Goal: Information Seeking & Learning: Compare options

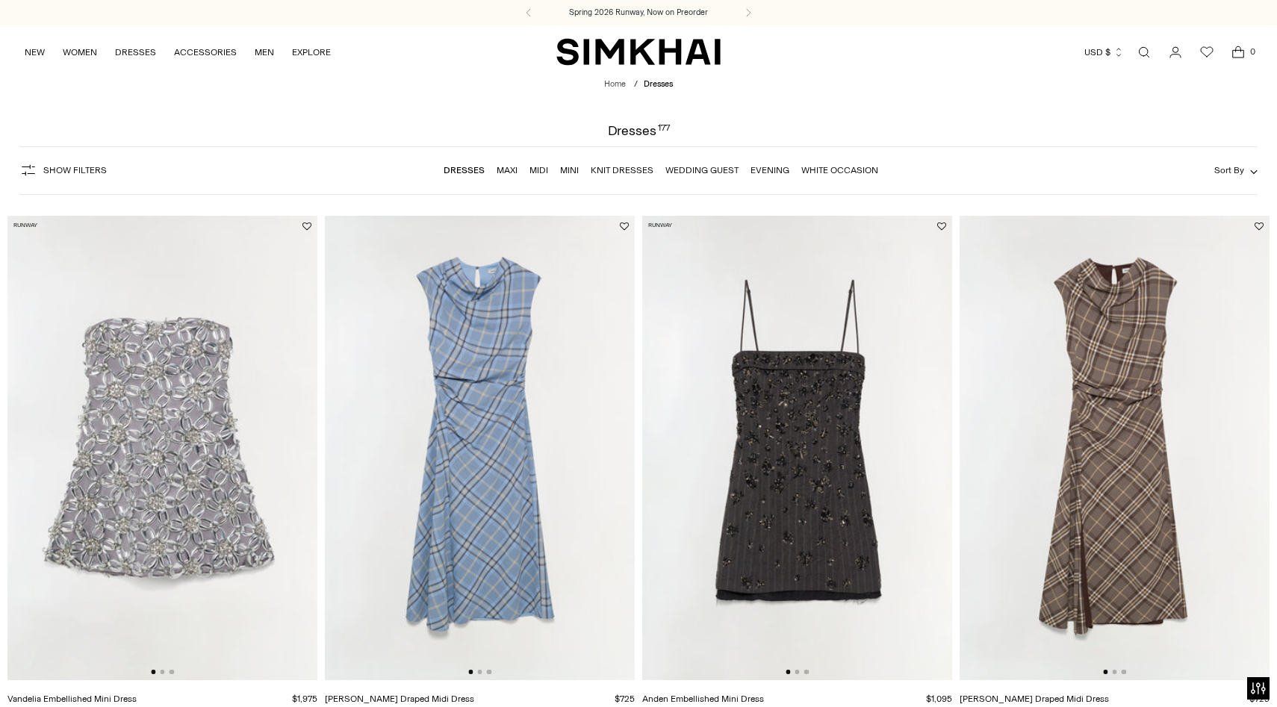
click at [539, 172] on link "Midi" at bounding box center [538, 170] width 19 height 10
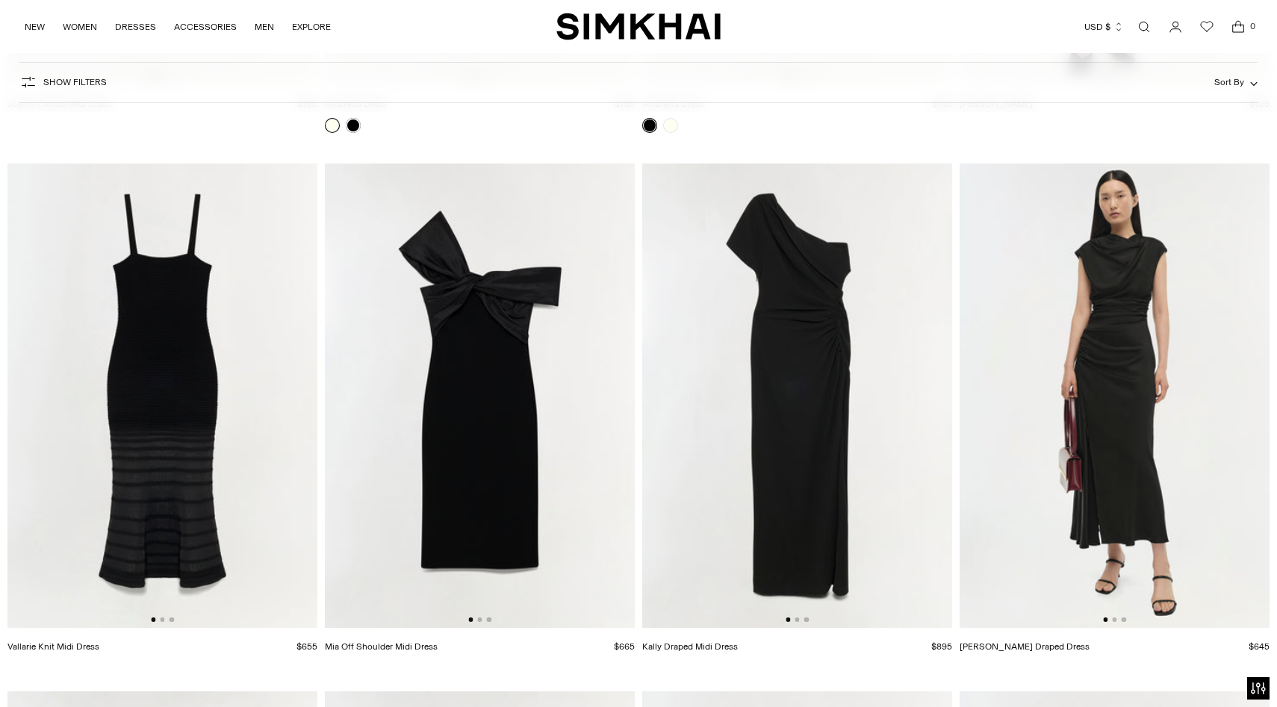
scroll to position [3363, 0]
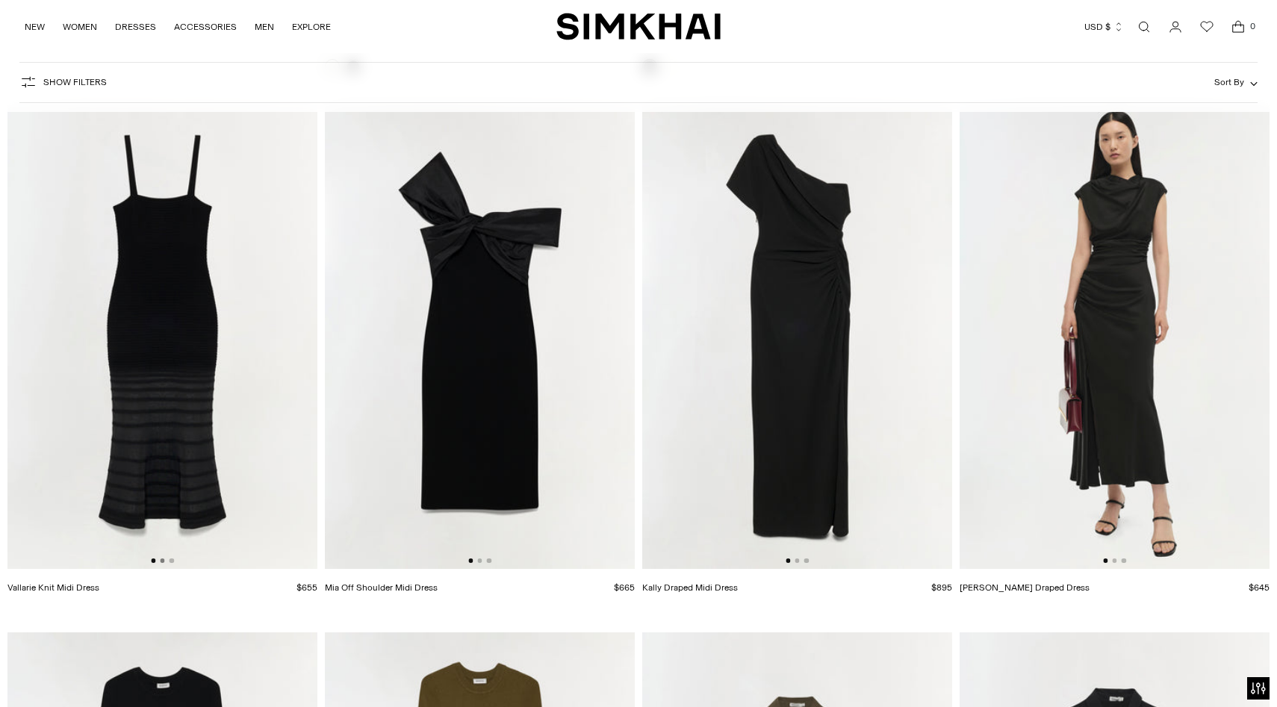
click at [161, 560] on button "Go to slide 2" at bounding box center [162, 561] width 4 height 4
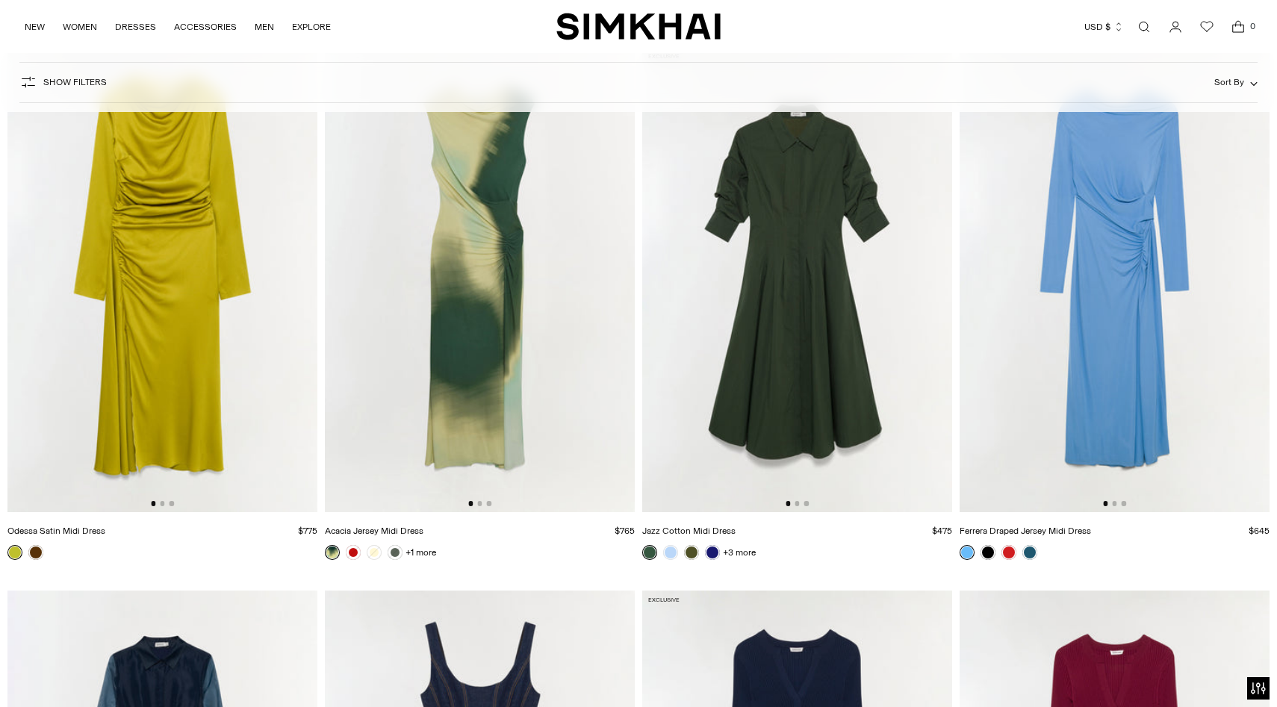
scroll to position [4974, 0]
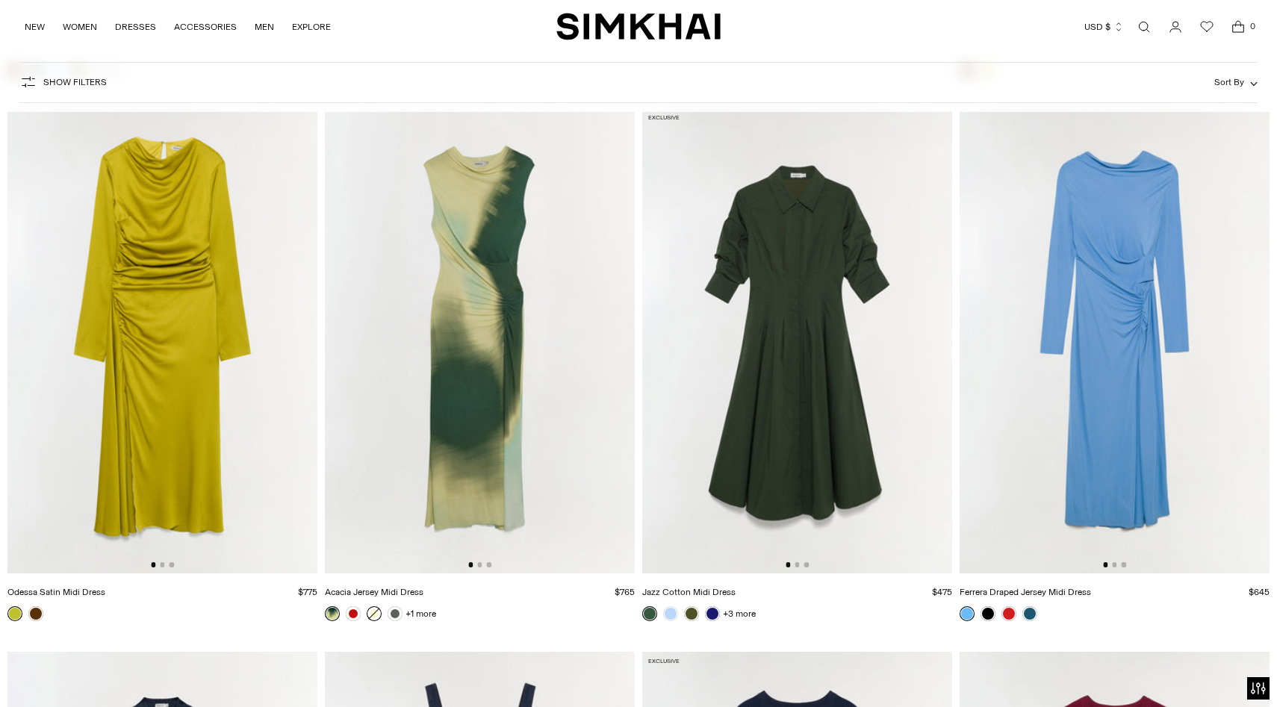
click at [379, 617] on link at bounding box center [374, 613] width 15 height 15
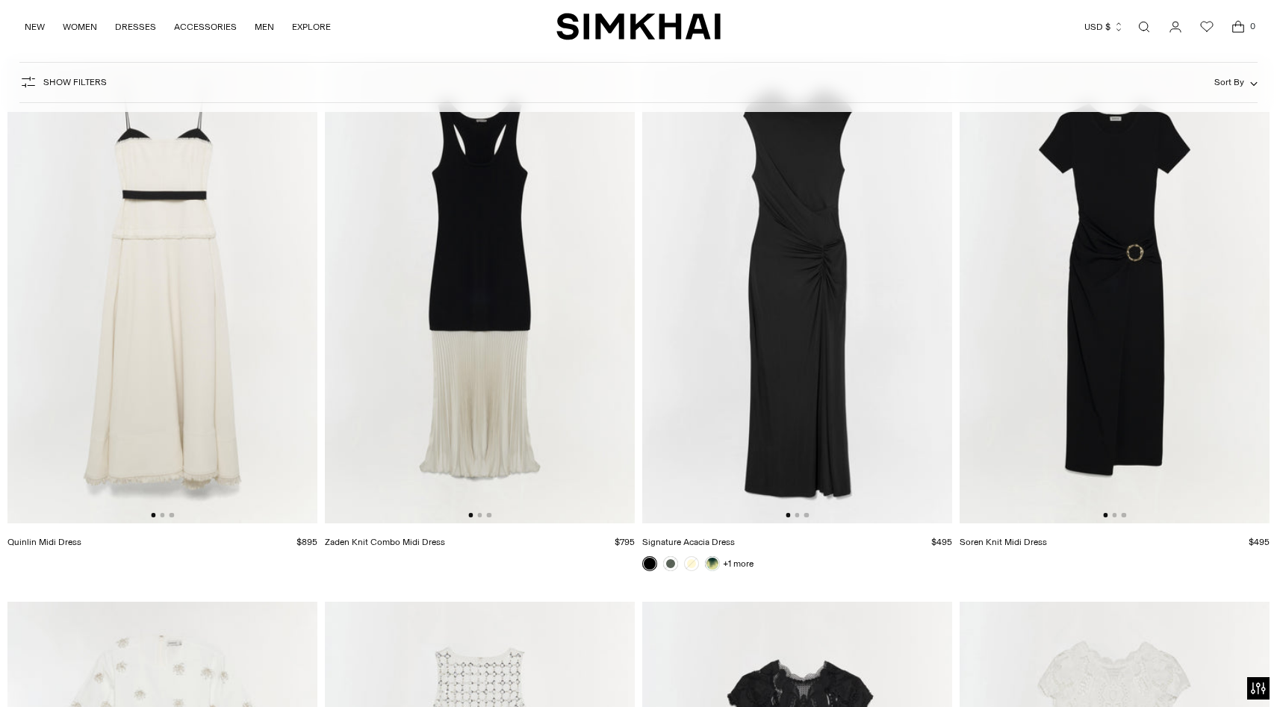
scroll to position [6651, 0]
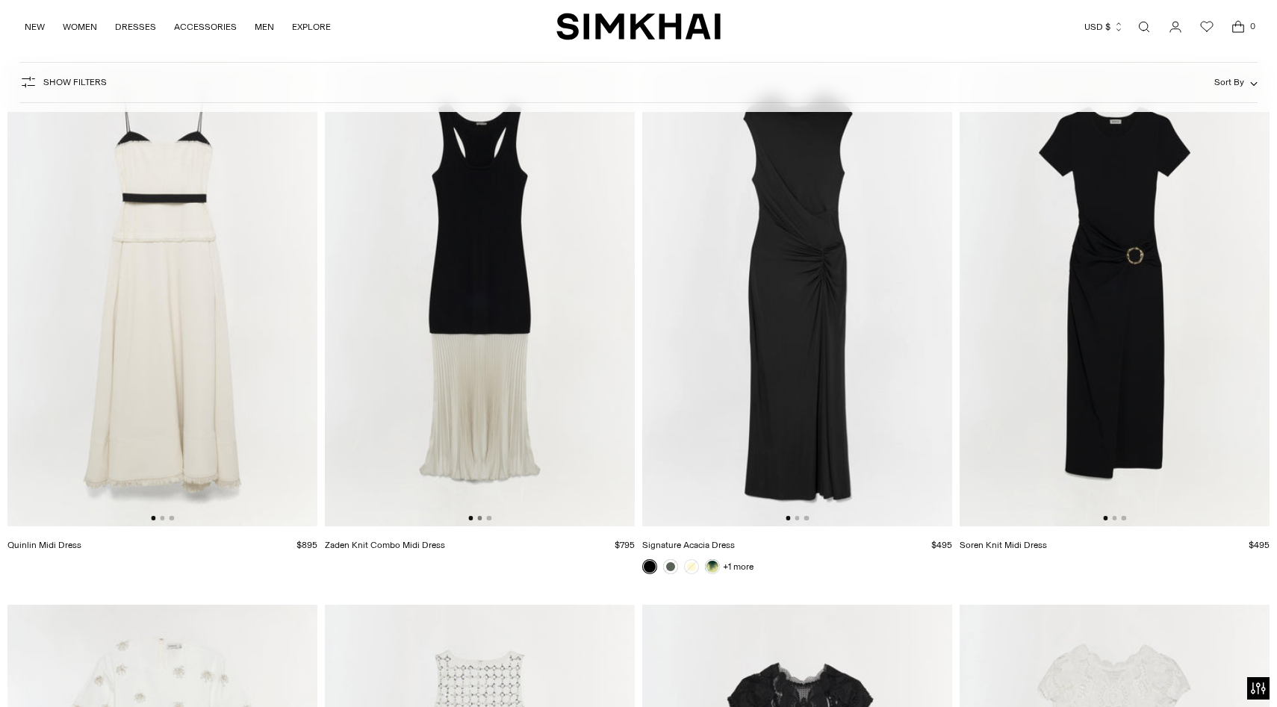
click at [480, 519] on button "Go to slide 2" at bounding box center [479, 518] width 4 height 4
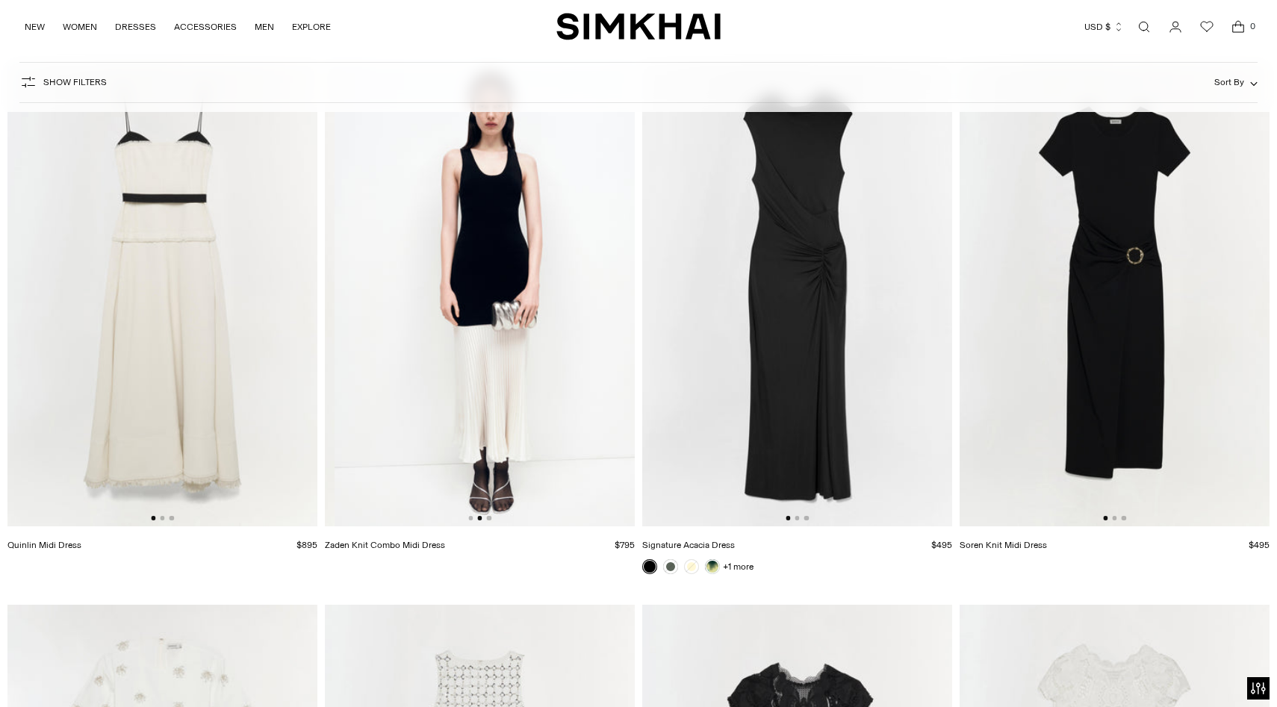
scroll to position [0, 310]
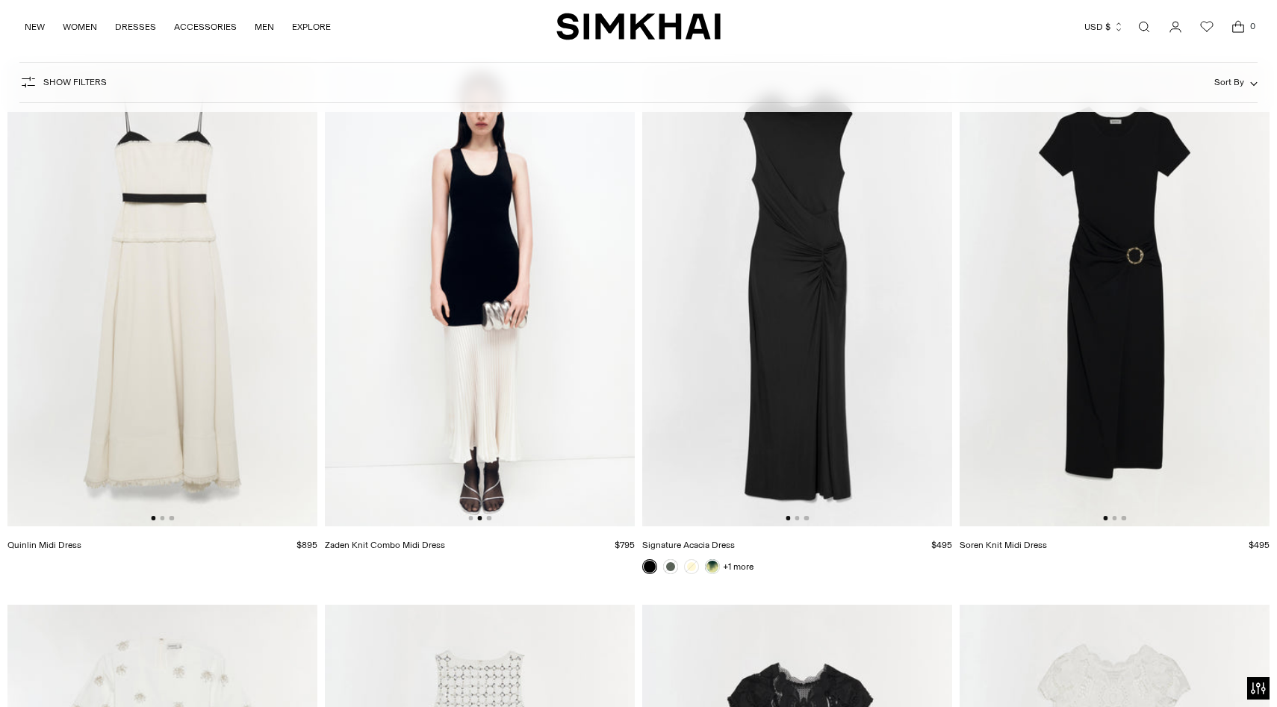
click at [491, 518] on img at bounding box center [480, 294] width 310 height 465
click at [709, 572] on link at bounding box center [712, 566] width 15 height 15
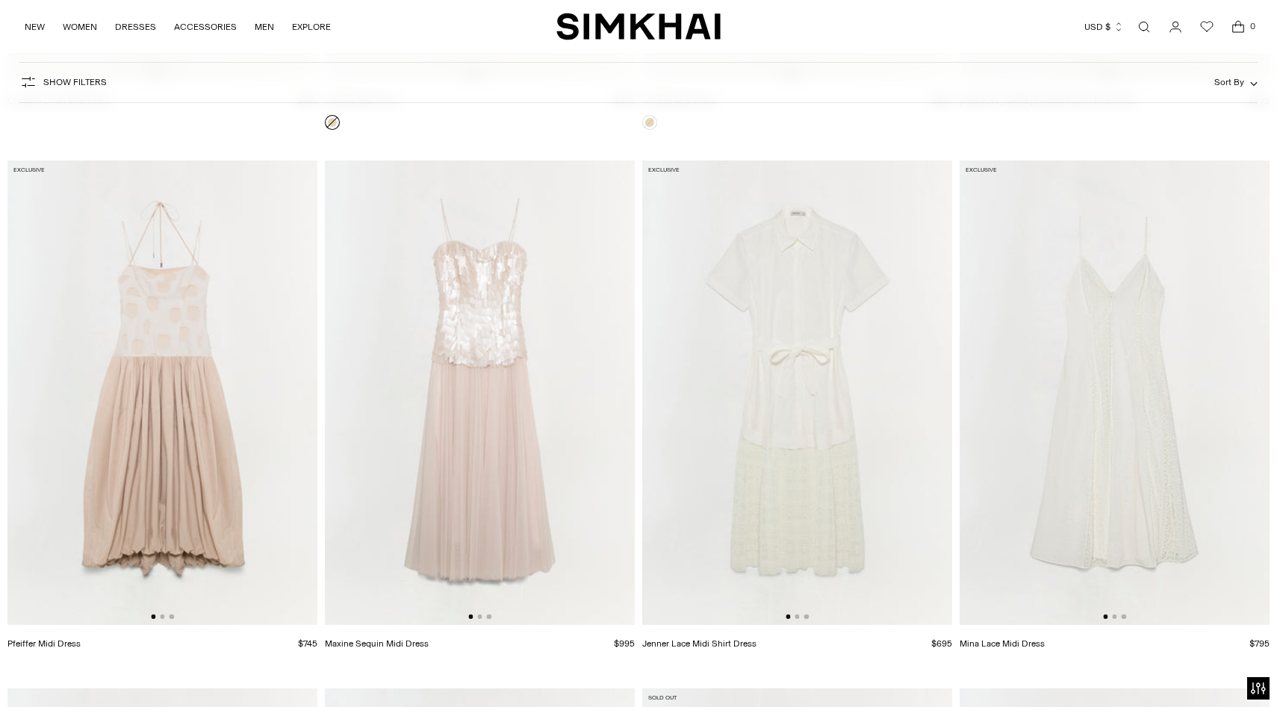
scroll to position [9814, 0]
click at [478, 617] on button "Go to slide 2" at bounding box center [479, 614] width 4 height 4
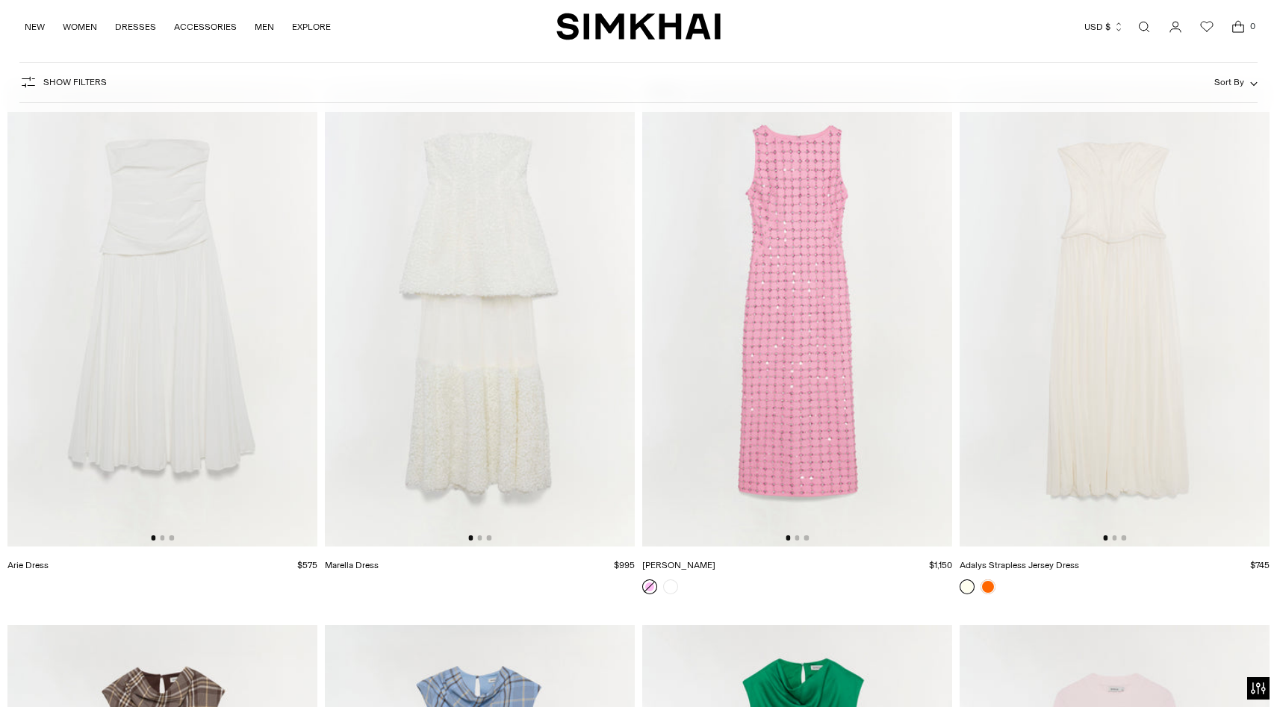
scroll to position [10411, 0]
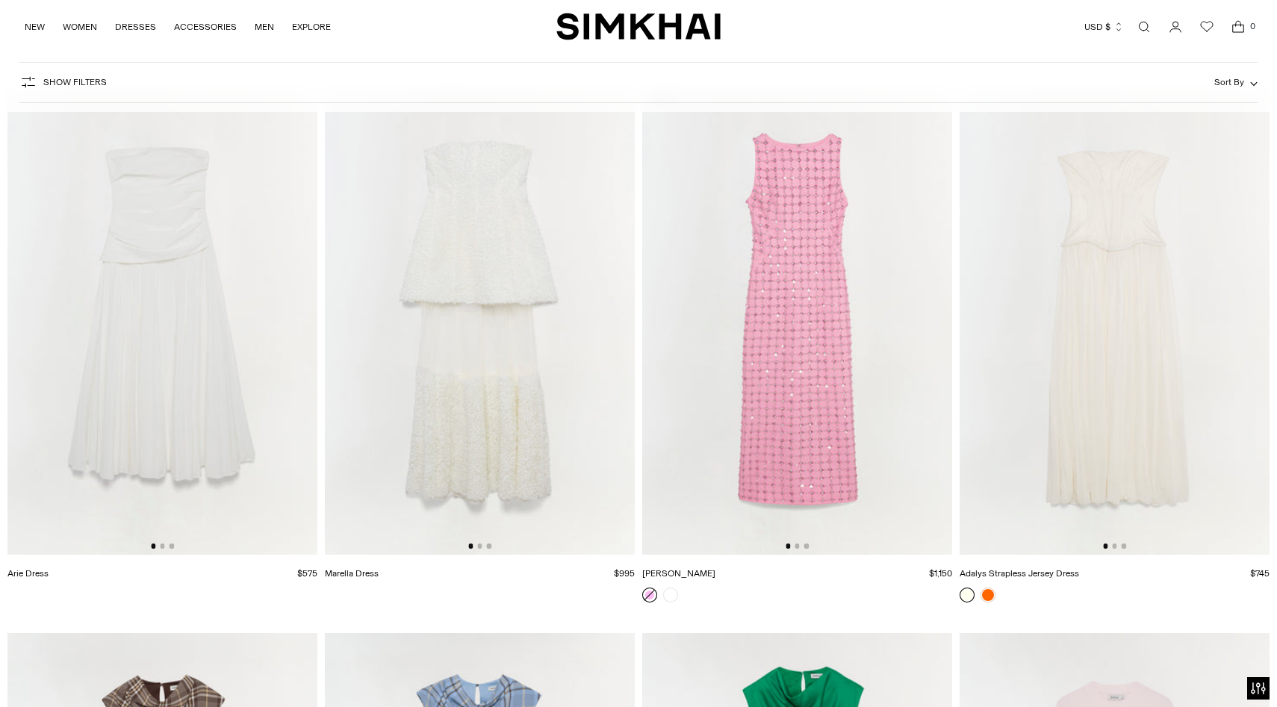
click at [174, 547] on div at bounding box center [162, 546] width 23 height 4
click at [163, 546] on button "Go to slide 2" at bounding box center [162, 546] width 4 height 4
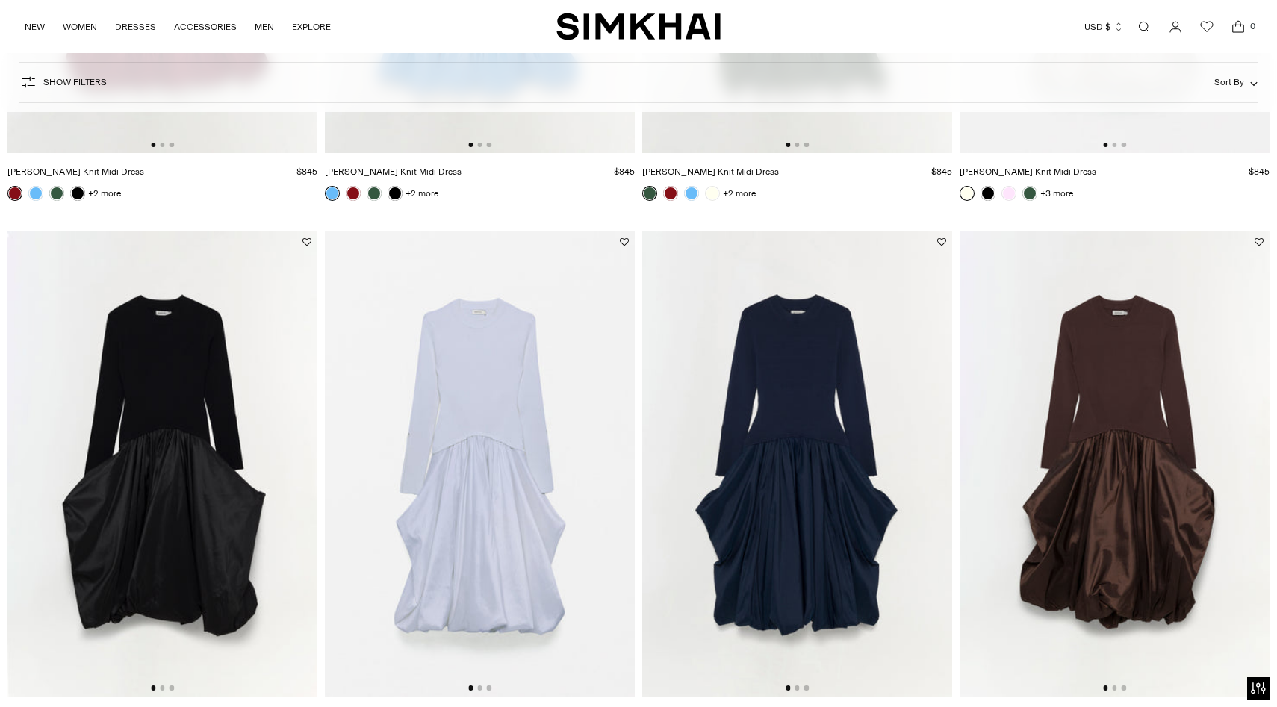
scroll to position [0, 0]
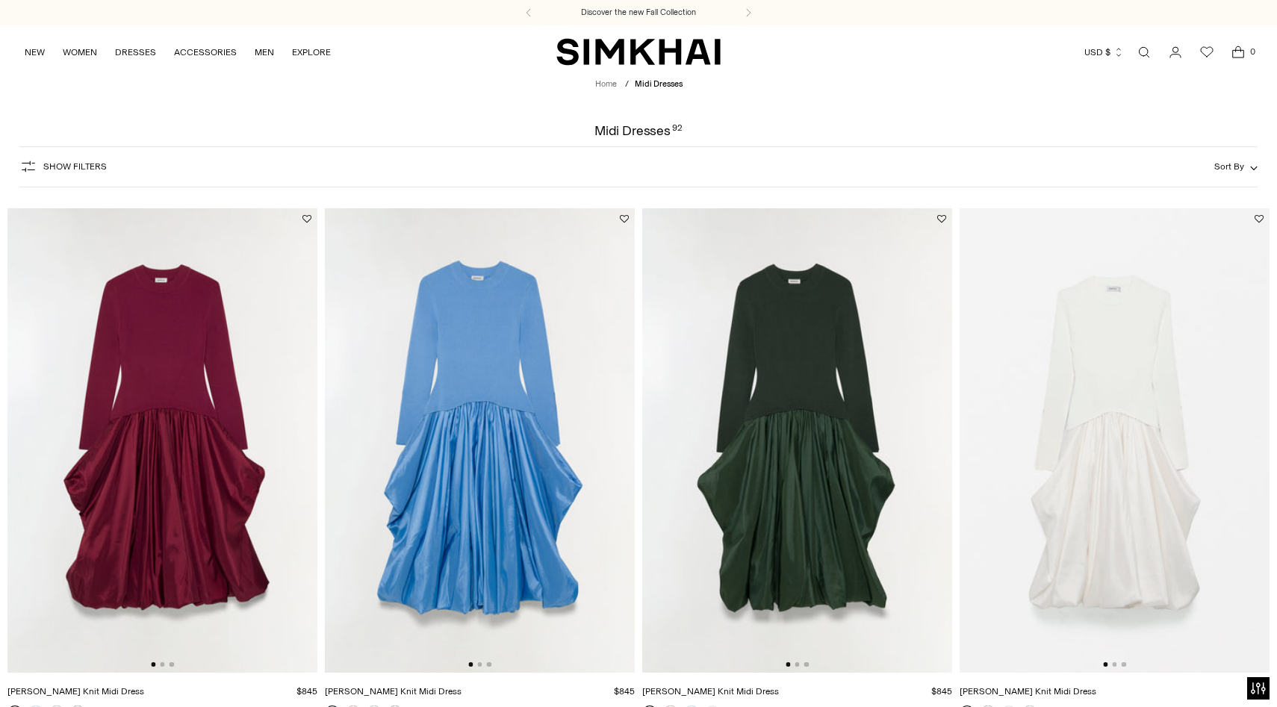
click at [602, 84] on link "Home" at bounding box center [606, 84] width 22 height 10
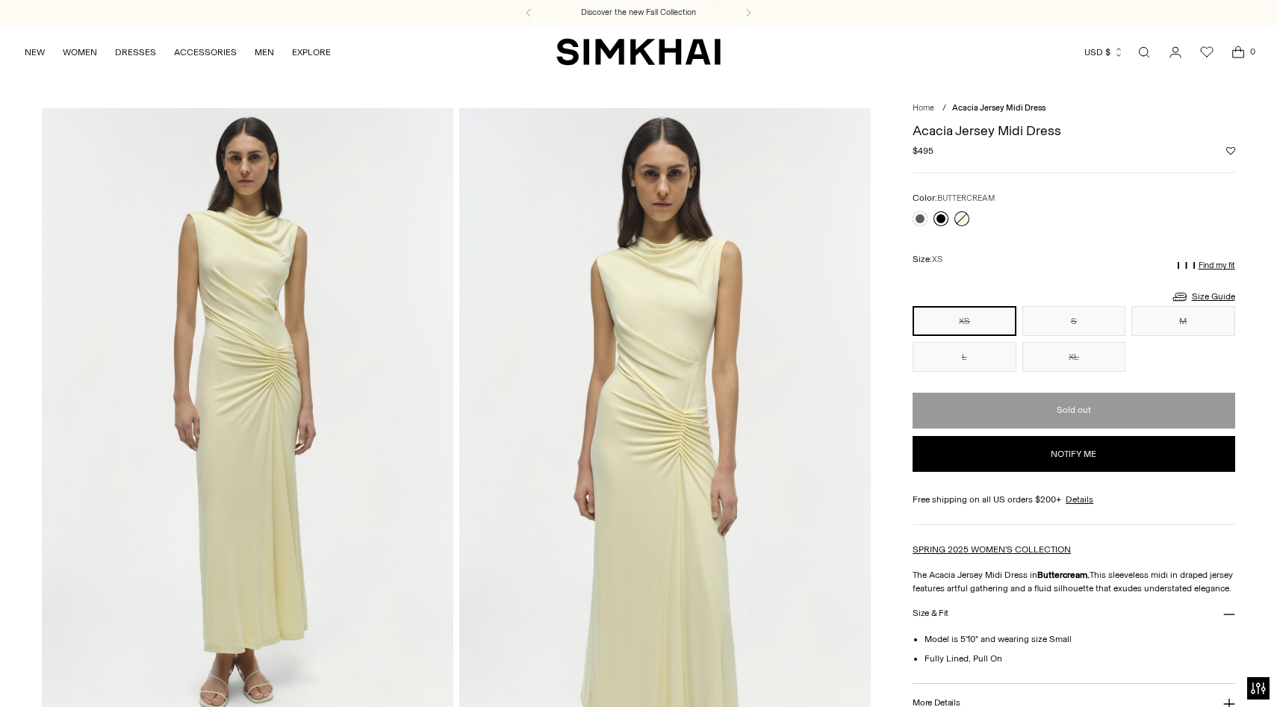
drag, startPoint x: 919, startPoint y: 214, endPoint x: 944, endPoint y: 219, distance: 25.0
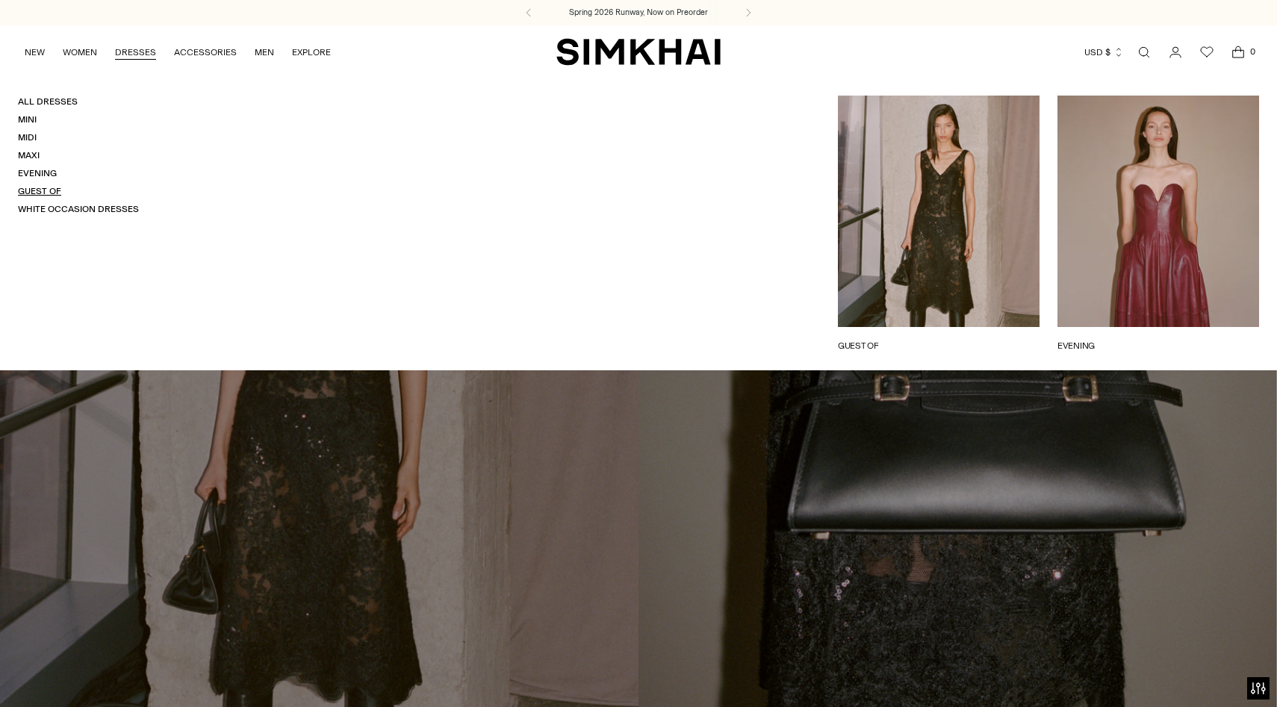
click at [45, 190] on link "Guest Of" at bounding box center [39, 191] width 43 height 10
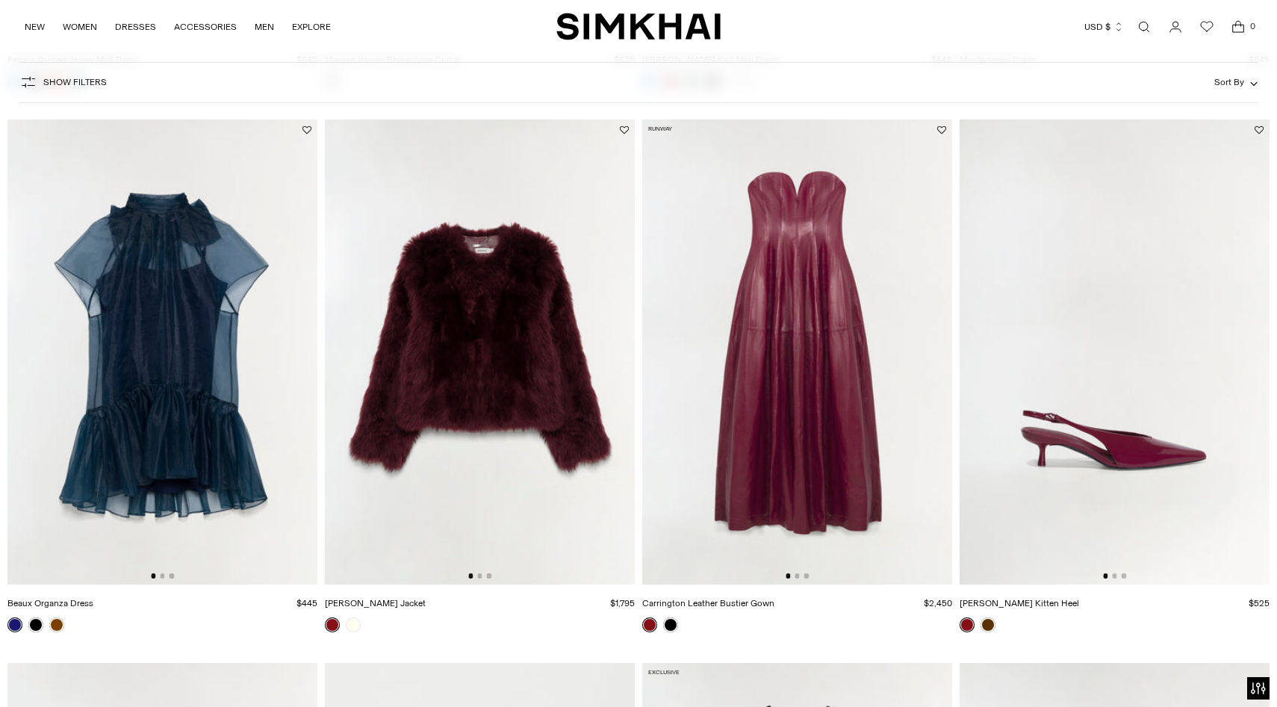
scroll to position [2816, 0]
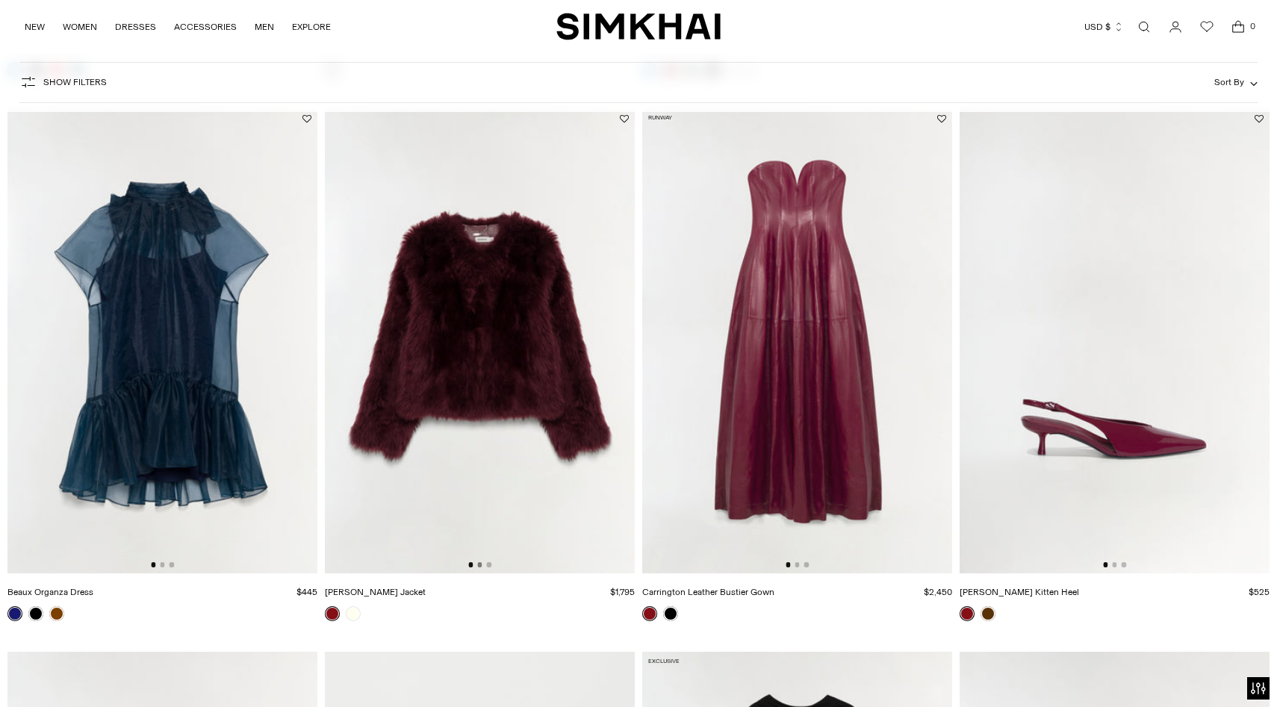
click at [478, 564] on button "Go to slide 2" at bounding box center [479, 564] width 4 height 4
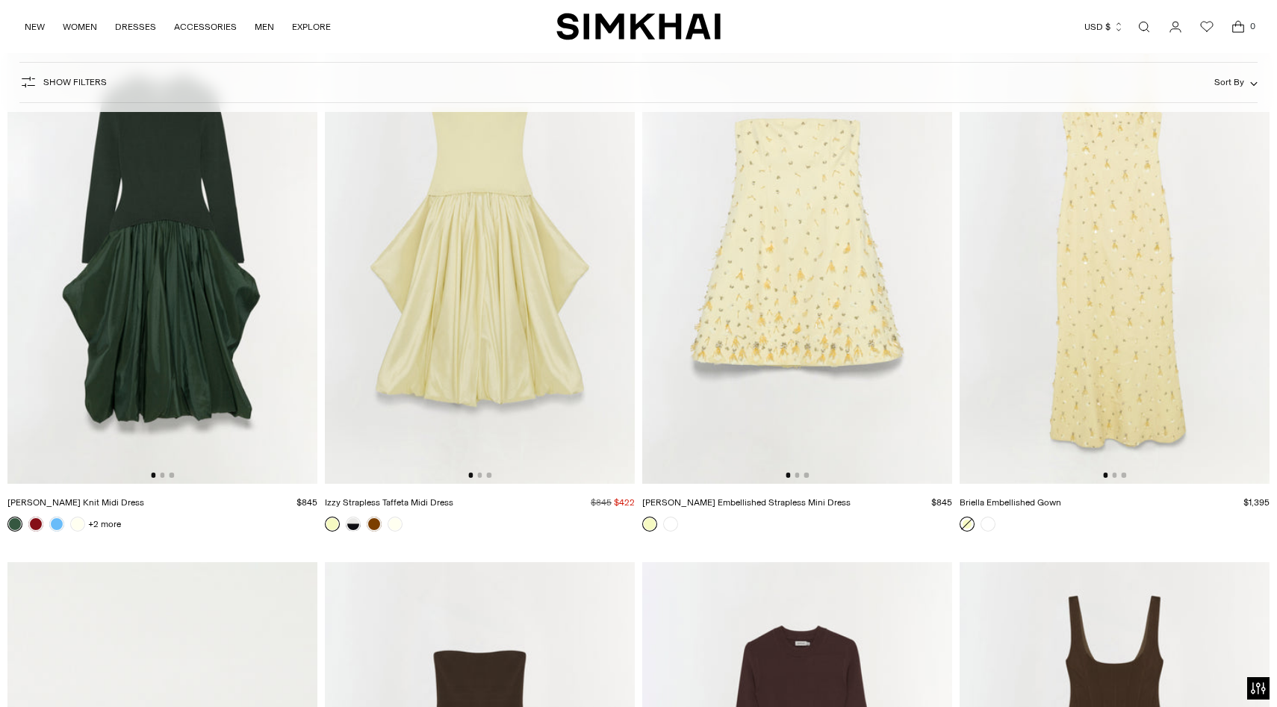
scroll to position [8298, 0]
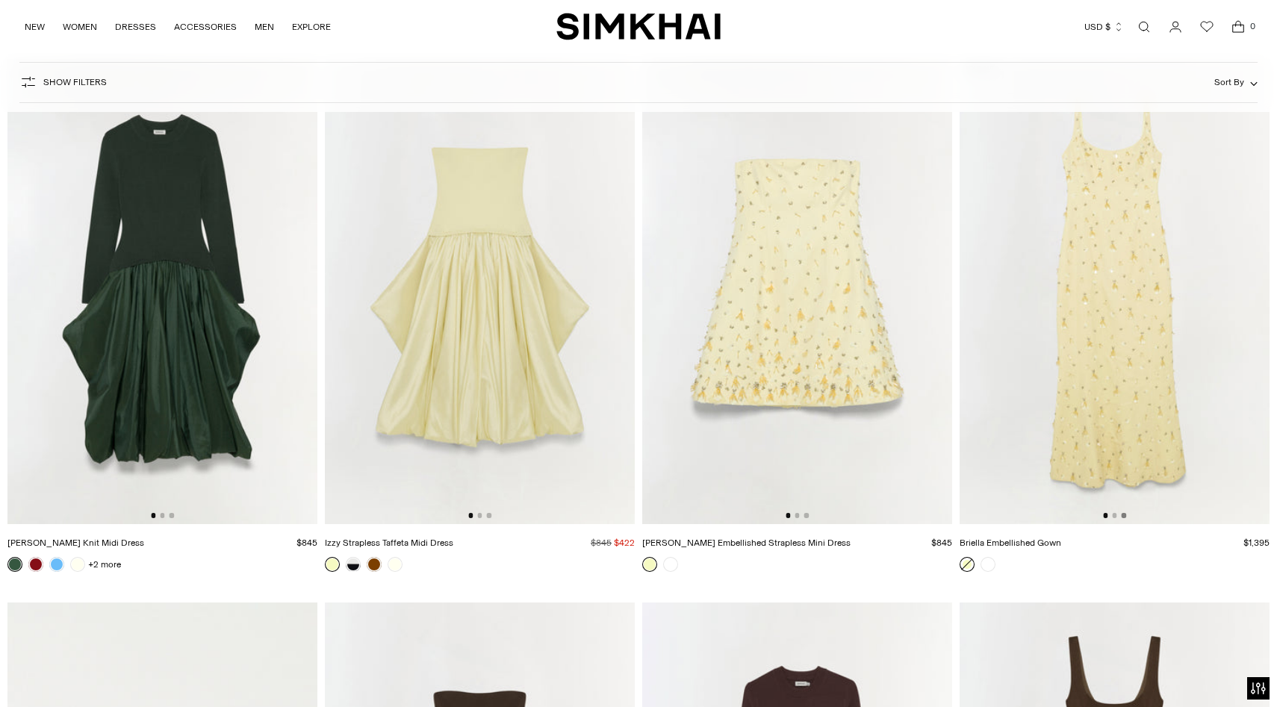
click at [1125, 515] on button "Go to slide 3" at bounding box center [1124, 515] width 4 height 4
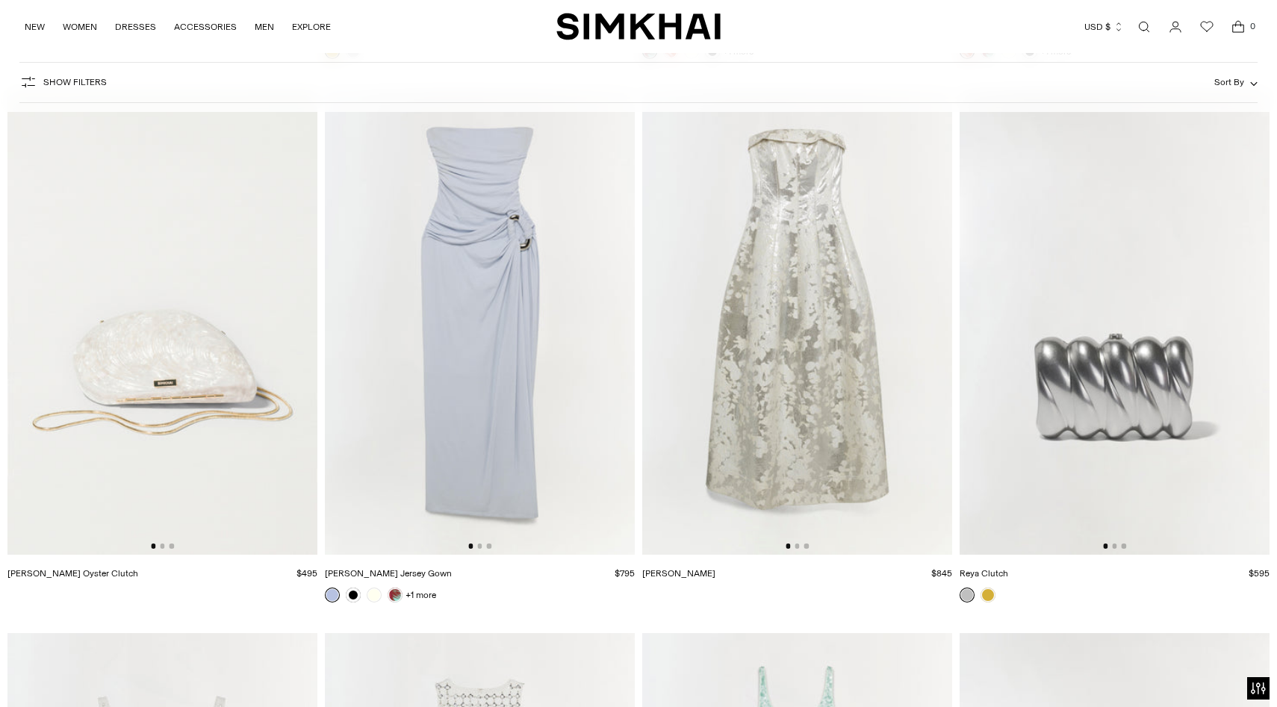
scroll to position [11529, 0]
click at [374, 594] on link at bounding box center [374, 593] width 15 height 15
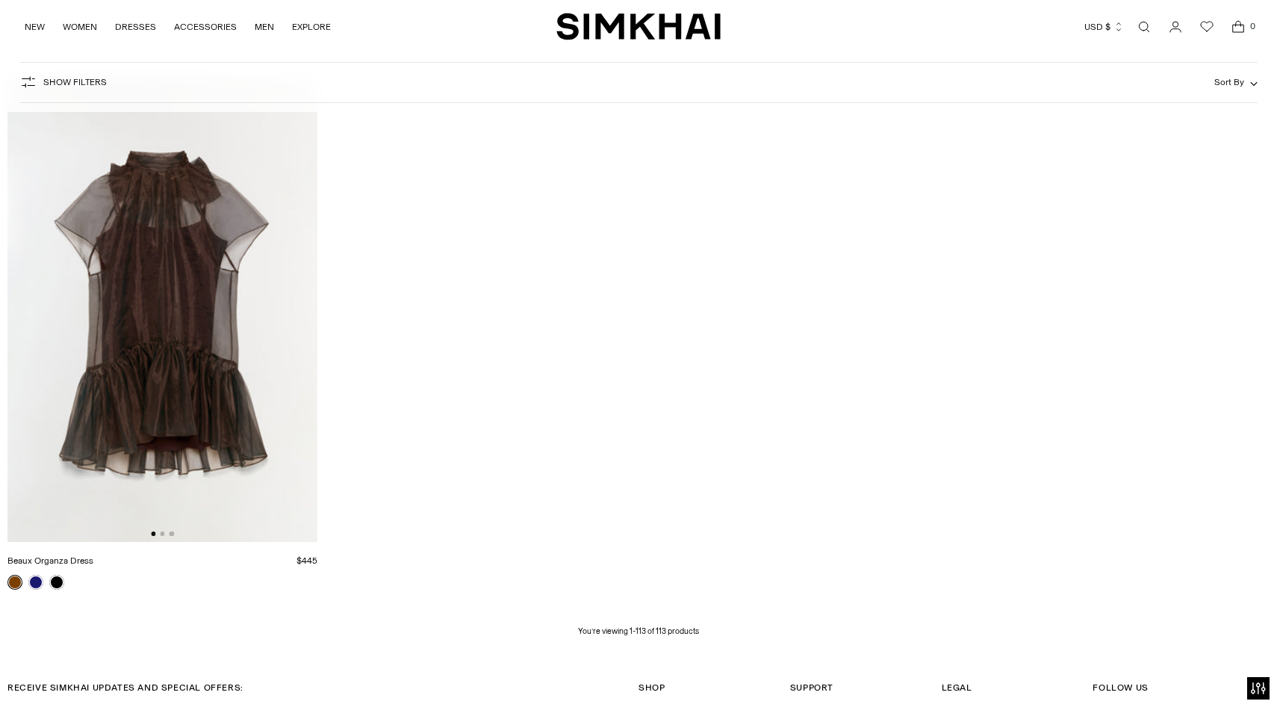
scroll to position [15410, 0]
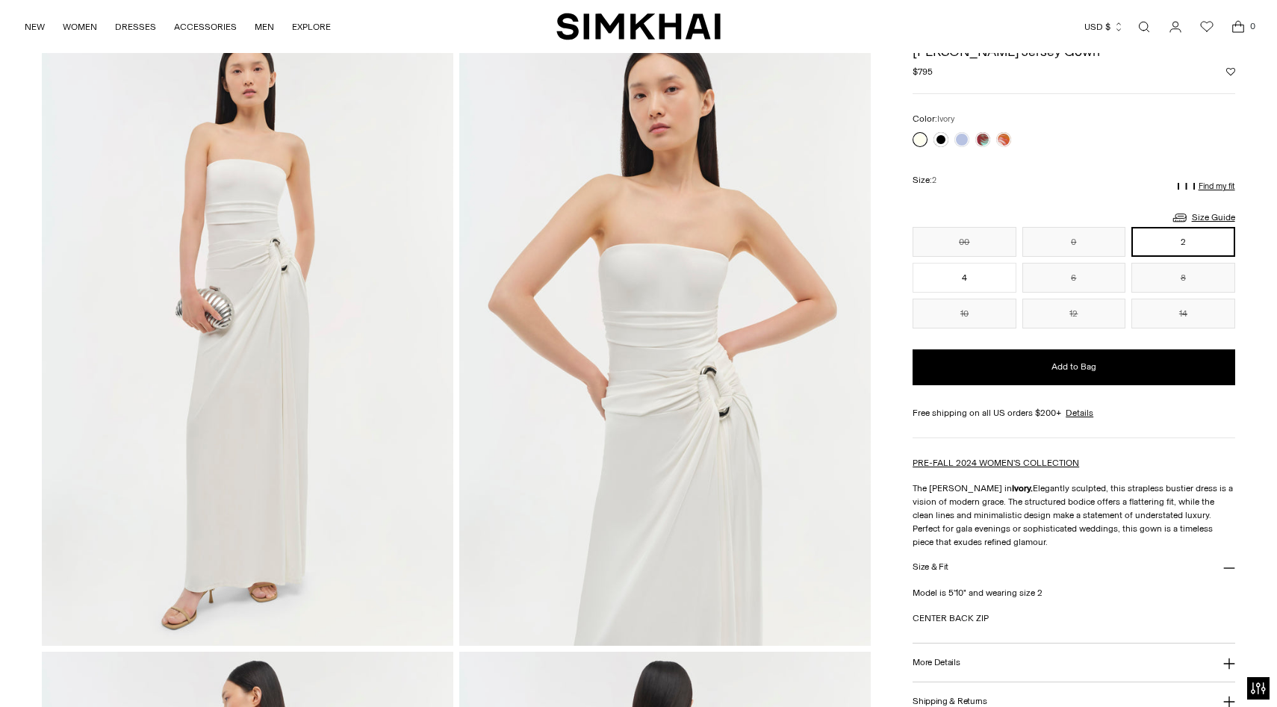
scroll to position [81, 0]
